Goal: Information Seeking & Learning: Learn about a topic

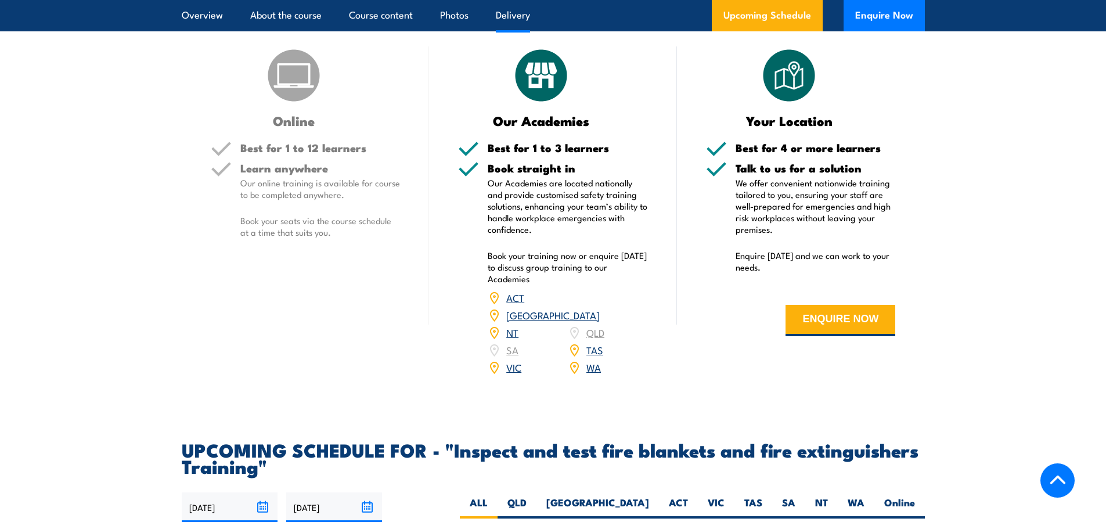
scroll to position [1684, 0]
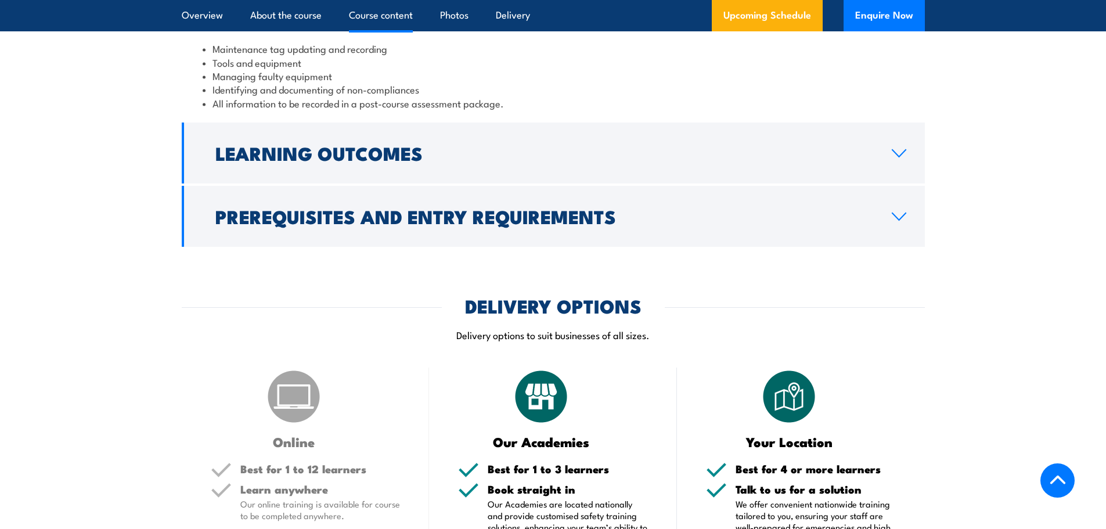
scroll to position [1393, 0]
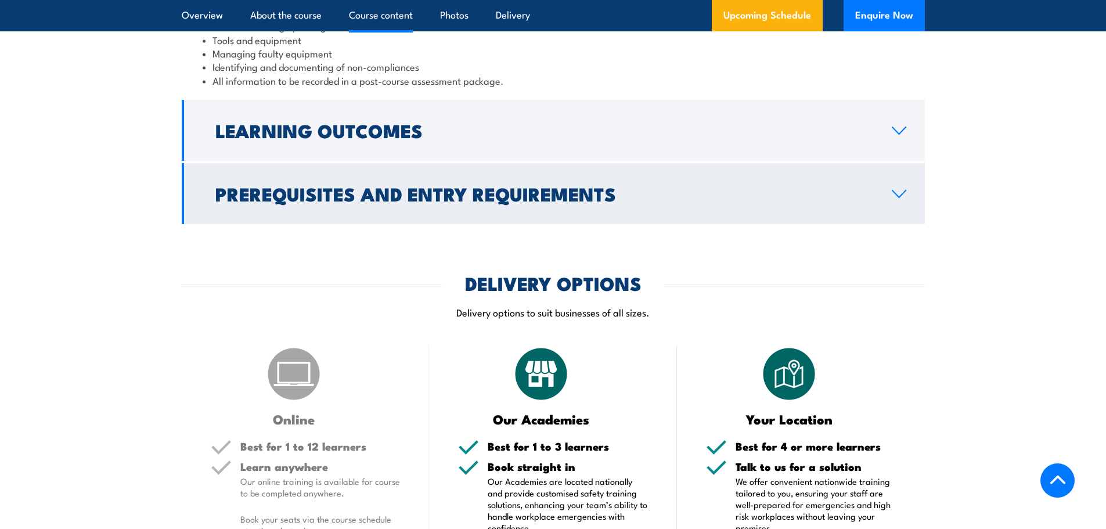
click at [287, 224] on link "Prerequisites and Entry Requirements" at bounding box center [553, 193] width 743 height 61
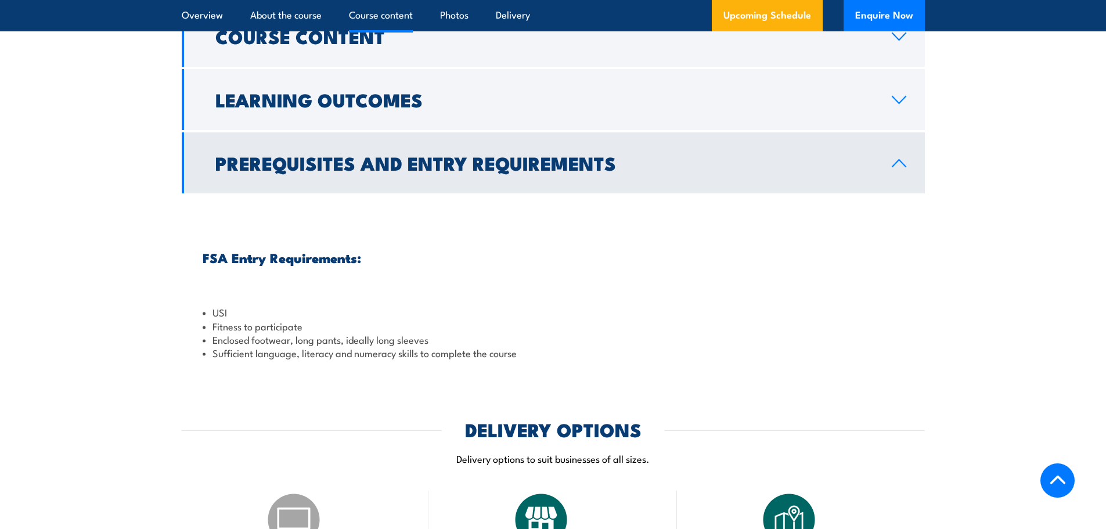
scroll to position [1084, 0]
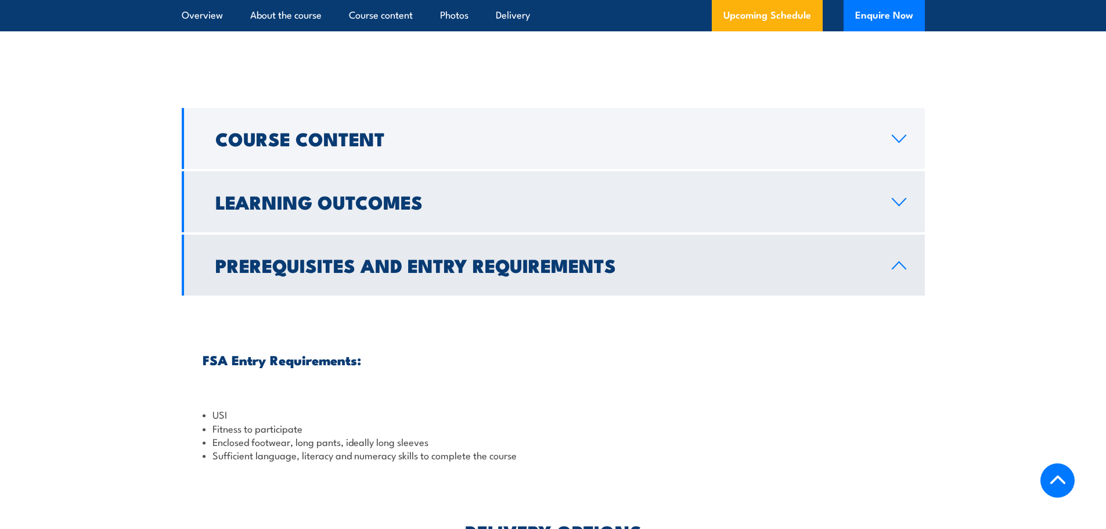
click at [297, 210] on h2 "Learning Outcomes" at bounding box center [544, 201] width 658 height 16
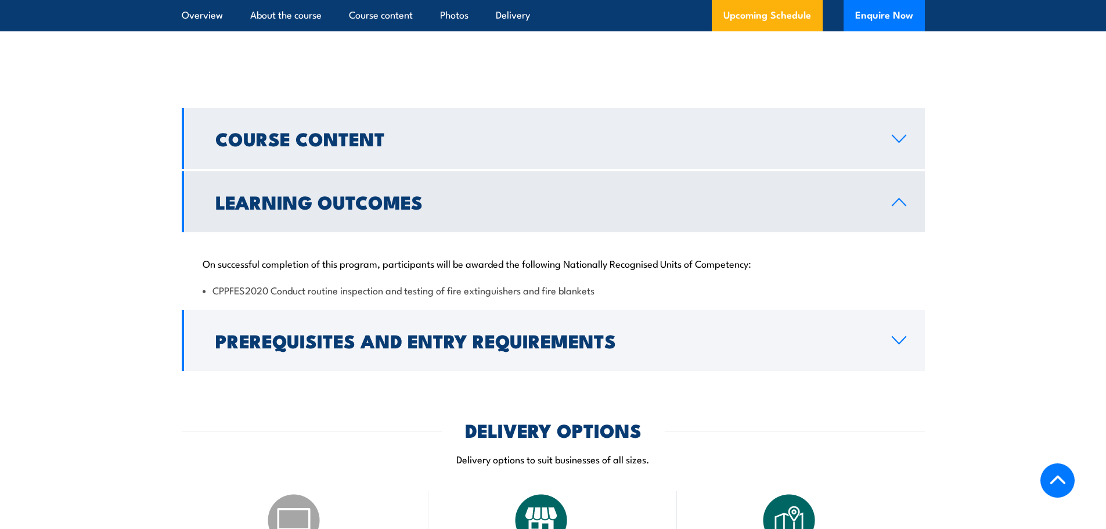
click at [312, 169] on link "Course Content" at bounding box center [553, 138] width 743 height 61
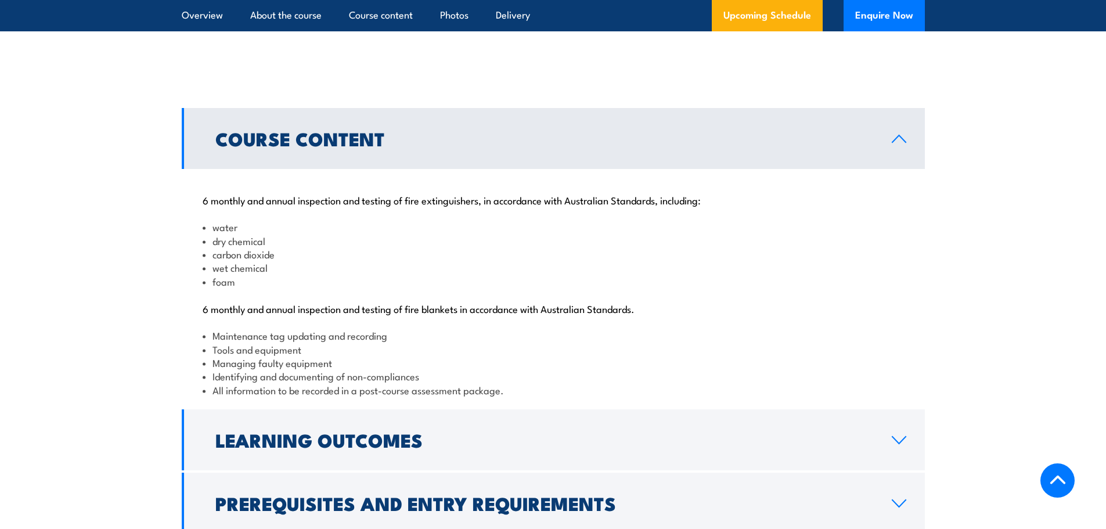
click at [312, 146] on h2 "Course Content" at bounding box center [544, 138] width 658 height 16
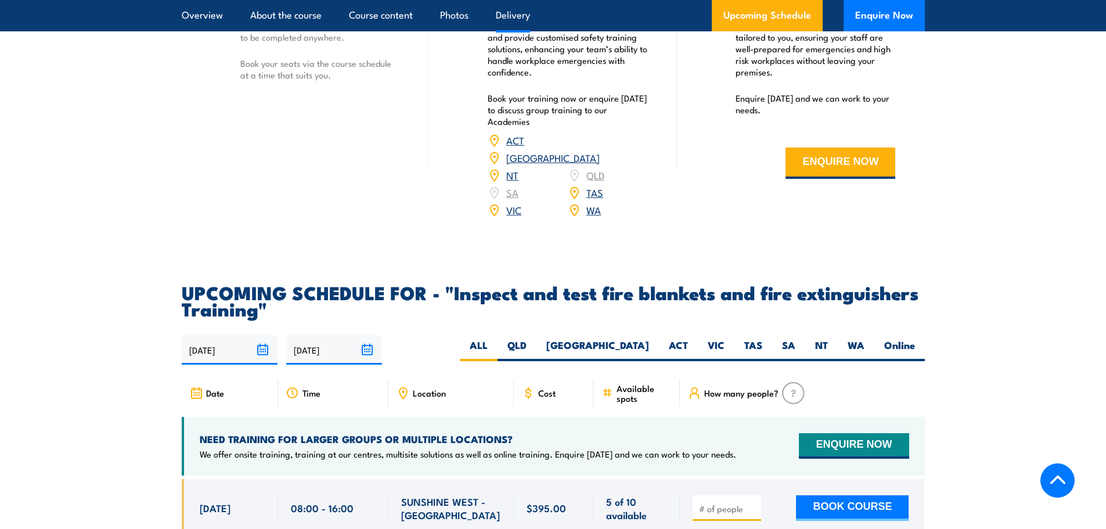
scroll to position [1548, 0]
